Goal: Information Seeking & Learning: Learn about a topic

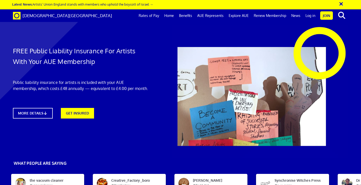
scroll to position [11, 0]
click at [47, 111] on icon at bounding box center [46, 113] width 5 height 4
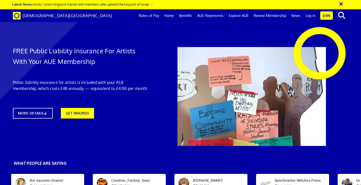
drag, startPoint x: 181, startPoint y: 76, endPoint x: 279, endPoint y: 118, distance: 106.7
copy div "As a member of Artists’ Union England, you automatically get £5m Public & Produ…"
